Goal: Find specific page/section: Find specific page/section

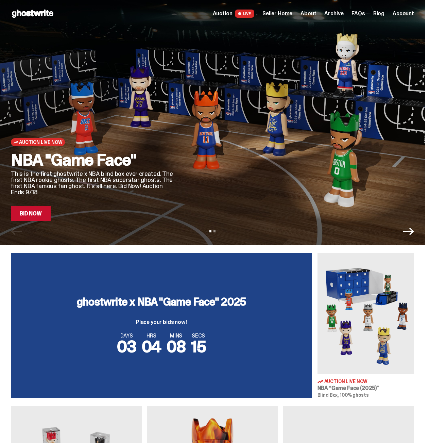
click at [285, 16] on span "Seller Home" at bounding box center [277, 13] width 30 height 5
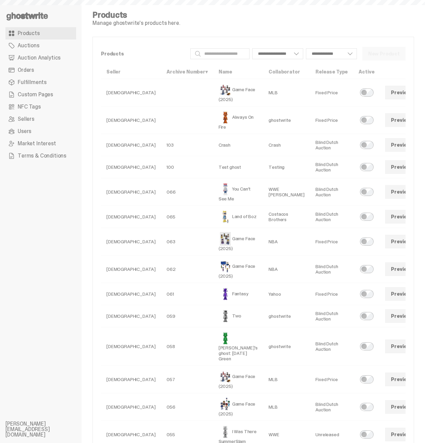
select select
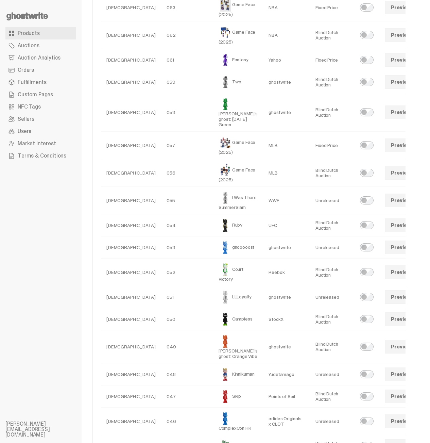
scroll to position [384, 0]
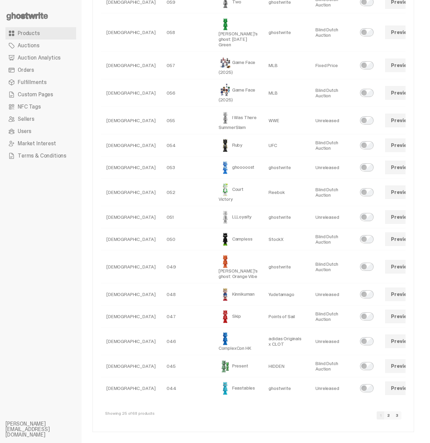
click at [33, 109] on span "NFC Tags" at bounding box center [29, 106] width 23 height 5
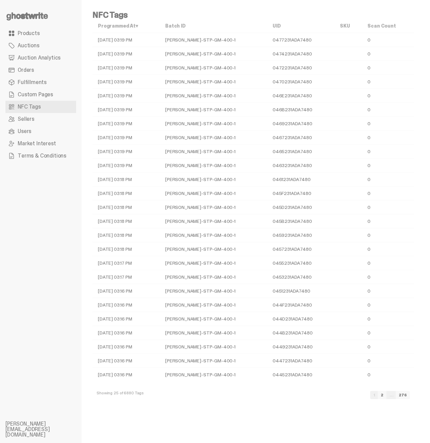
click at [386, 396] on link "2" at bounding box center [382, 395] width 9 height 8
click at [386, 396] on link "3" at bounding box center [382, 395] width 9 height 8
click at [386, 396] on link "4" at bounding box center [381, 395] width 9 height 8
click at [386, 396] on link "5" at bounding box center [382, 395] width 8 height 8
click at [386, 396] on link "6" at bounding box center [382, 395] width 9 height 8
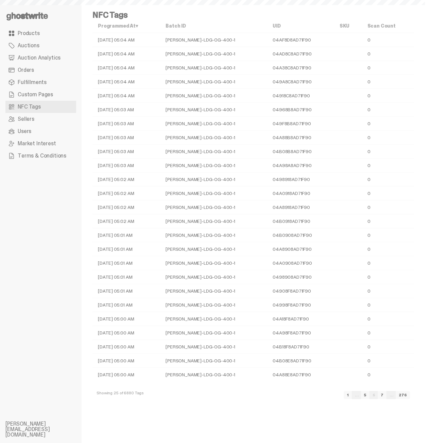
click at [386, 396] on link "7" at bounding box center [382, 395] width 9 height 8
click at [386, 396] on link "10" at bounding box center [381, 395] width 11 height 8
click at [386, 396] on link "11" at bounding box center [381, 395] width 10 height 8
click at [386, 396] on link "12" at bounding box center [381, 395] width 11 height 8
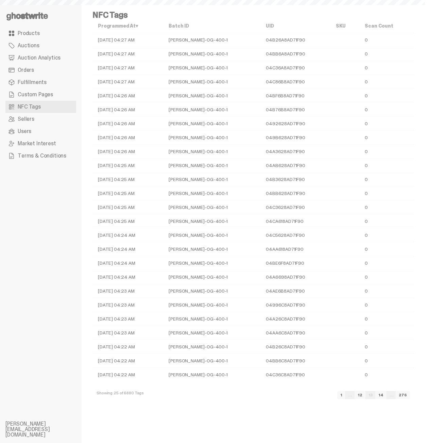
click at [386, 396] on link "14" at bounding box center [380, 395] width 11 height 8
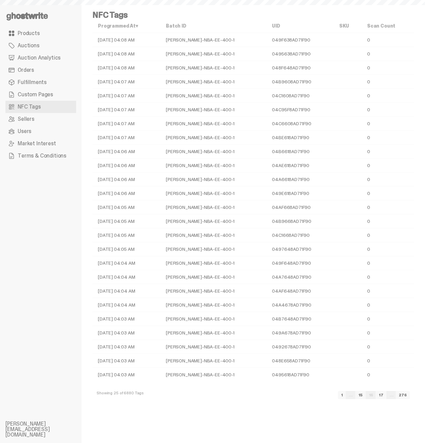
click at [386, 396] on link "17" at bounding box center [381, 395] width 11 height 8
click at [386, 396] on link "19" at bounding box center [381, 395] width 11 height 8
click at [386, 396] on link "20" at bounding box center [381, 395] width 12 height 8
click at [386, 396] on link "21" at bounding box center [381, 395] width 11 height 8
click at [386, 396] on link "22" at bounding box center [381, 395] width 12 height 8
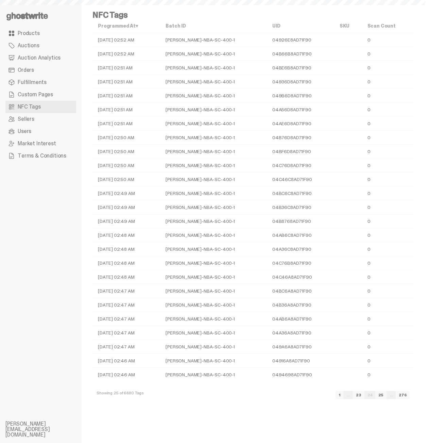
click at [386, 396] on link "25" at bounding box center [380, 395] width 11 height 8
click at [386, 396] on link "26" at bounding box center [381, 395] width 12 height 8
click at [386, 396] on link "27" at bounding box center [381, 395] width 12 height 8
click at [386, 396] on link "28" at bounding box center [381, 395] width 12 height 8
click at [386, 396] on link "31" at bounding box center [381, 395] width 11 height 8
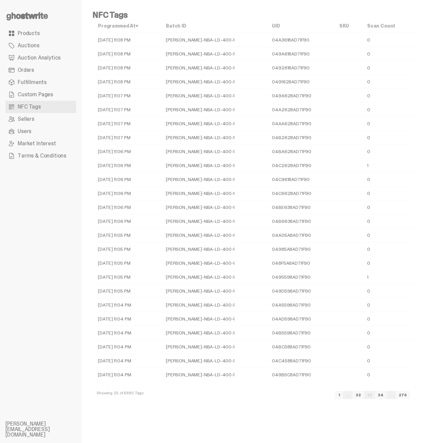
click at [346, 394] on div "Showing 25 of 6880 Tags 1 ... 32 33 34 ... 276" at bounding box center [253, 392] width 322 height 22
click at [343, 394] on link "1" at bounding box center [339, 395] width 8 height 8
drag, startPoint x: 148, startPoint y: 244, endPoint x: 115, endPoint y: 116, distance: 131.9
click at [115, 116] on tbody "[DATE] 03:19 PM [PERSON_NAME]-STP-GM-400-1 0477231ADA7480 0 [DATE] 03:19 PM [PE…" at bounding box center [253, 207] width 322 height 348
click at [116, 118] on td "[DATE] 03:19 PM" at bounding box center [125, 124] width 67 height 14
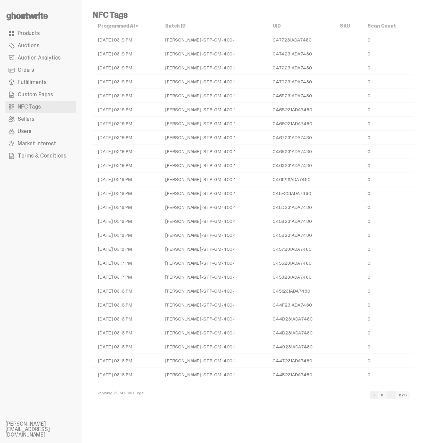
drag, startPoint x: 108, startPoint y: 71, endPoint x: 176, endPoint y: 295, distance: 233.5
click at [170, 291] on tbody "[DATE] 03:19 PM [PERSON_NAME]-STP-GM-400-1 0477231ADA7480 0 [DATE] 03:19 PM [PE…" at bounding box center [253, 207] width 322 height 348
click at [176, 295] on td "[PERSON_NAME]-STP-GM-400-1" at bounding box center [213, 291] width 107 height 14
drag, startPoint x: 193, startPoint y: 300, endPoint x: 181, endPoint y: 72, distance: 228.7
click at [181, 72] on tbody "[DATE] 03:19 PM [PERSON_NAME]-STP-GM-400-1 0477231ADA7480 0 [DATE] 03:19 PM [PE…" at bounding box center [253, 207] width 322 height 348
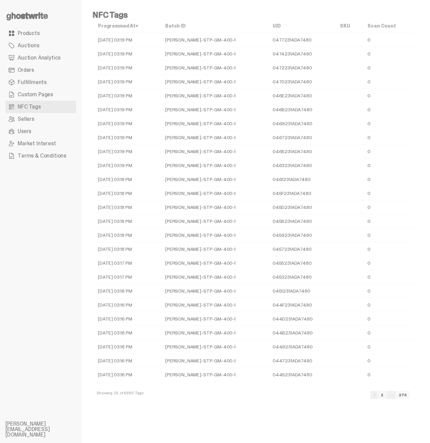
click at [181, 72] on td "[PERSON_NAME]-STP-GM-400-1" at bounding box center [213, 68] width 107 height 14
drag, startPoint x: 171, startPoint y: 141, endPoint x: 233, endPoint y: 368, distance: 235.5
click at [214, 359] on tbody "[DATE] 03:19 PM [PERSON_NAME]-STP-GM-400-1 0477231ADA7480 0 [DATE] 03:19 PM [PE…" at bounding box center [253, 207] width 322 height 348
click at [234, 368] on td "[PERSON_NAME]-STP-GM-400-1" at bounding box center [213, 374] width 107 height 14
drag, startPoint x: 234, startPoint y: 368, endPoint x: 215, endPoint y: 69, distance: 299.0
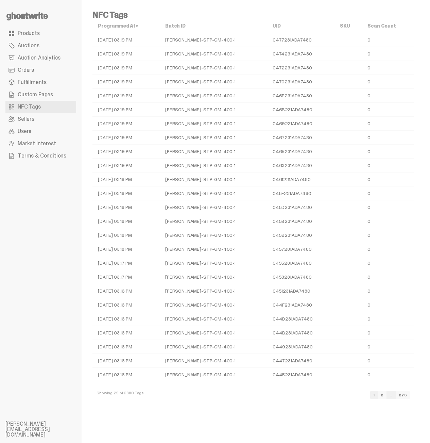
click at [215, 70] on tbody "[DATE] 03:19 PM [PERSON_NAME]-STP-GM-400-1 0477231ADA7480 0 [DATE] 03:19 PM [PE…" at bounding box center [253, 207] width 322 height 348
click at [214, 70] on td "[PERSON_NAME]-STP-GM-400-1" at bounding box center [213, 68] width 107 height 14
drag, startPoint x: 230, startPoint y: 280, endPoint x: 236, endPoint y: 334, distance: 54.3
click at [236, 334] on tbody "[DATE] 03:19 PM [PERSON_NAME]-STP-GM-400-1 0477231ADA7480 0 [DATE] 03:19 PM [PE…" at bounding box center [253, 207] width 322 height 348
click at [236, 334] on td "[PERSON_NAME]-STP-GM-400-1" at bounding box center [213, 333] width 107 height 14
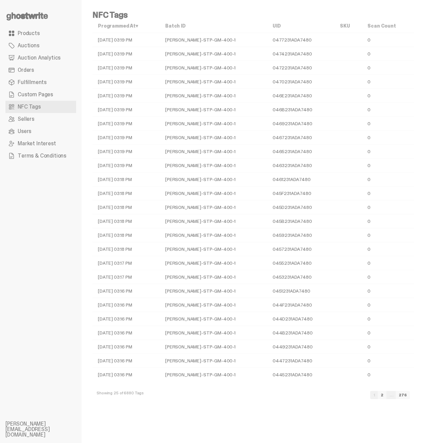
drag, startPoint x: 214, startPoint y: 304, endPoint x: 179, endPoint y: 73, distance: 233.7
click at [179, 74] on tbody "[DATE] 03:19 PM [PERSON_NAME]-STP-GM-400-1 0477231ADA7480 0 [DATE] 03:19 PM [PE…" at bounding box center [253, 207] width 322 height 348
drag, startPoint x: 179, startPoint y: 73, endPoint x: 199, endPoint y: 138, distance: 67.3
click at [179, 74] on td "[PERSON_NAME]-STP-GM-400-1" at bounding box center [213, 68] width 107 height 14
click at [279, 321] on td "044D231ADA7480" at bounding box center [300, 319] width 67 height 14
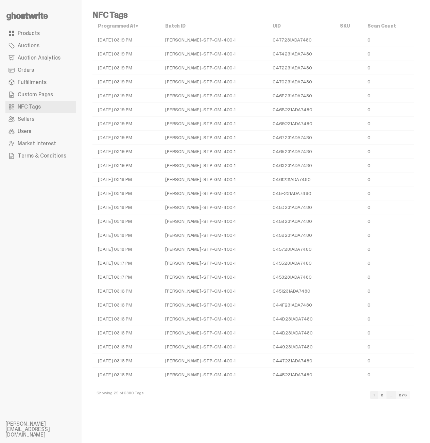
drag, startPoint x: 282, startPoint y: 318, endPoint x: 289, endPoint y: 76, distance: 241.8
click at [289, 76] on tbody "[DATE] 03:19 PM [PERSON_NAME]-STP-GM-400-1 0477231ADA7480 0 [DATE] 03:19 PM [PE…" at bounding box center [253, 207] width 322 height 348
click at [289, 79] on td "0470231ADA7480" at bounding box center [300, 82] width 67 height 14
drag, startPoint x: 307, startPoint y: 307, endPoint x: 310, endPoint y: 356, distance: 48.4
click at [310, 355] on tbody "[DATE] 03:19 PM [PERSON_NAME]-STP-GM-400-1 0477231ADA7480 0 [DATE] 03:19 PM [PE…" at bounding box center [253, 207] width 322 height 348
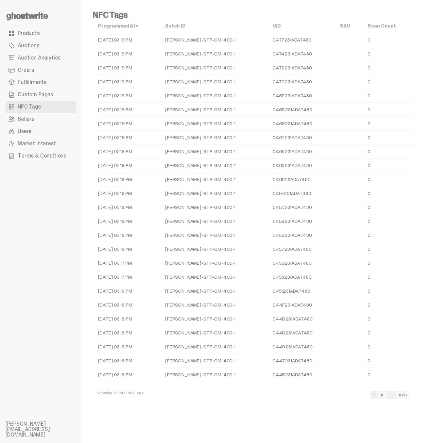
click at [310, 356] on td "0447231ADA7480" at bounding box center [300, 361] width 67 height 14
click at [386, 396] on link "2" at bounding box center [382, 395] width 9 height 8
